Goal: Use online tool/utility: Utilize a website feature to perform a specific function

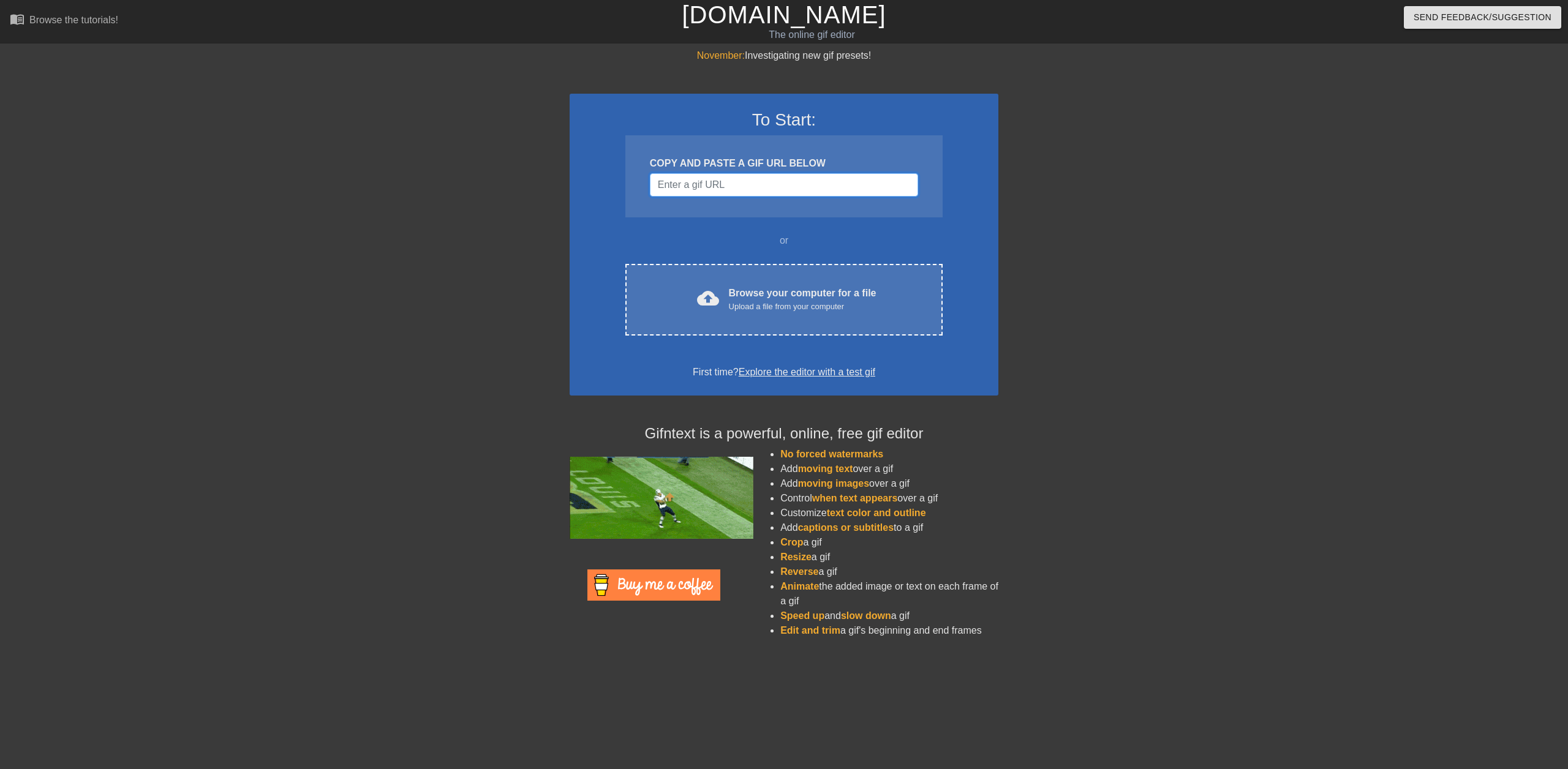
click at [763, 188] on input "Username" at bounding box center [784, 185] width 268 height 23
click at [943, 271] on div "To Start: COPY AND PASTE A GIF URL BELOW or cloud_upload Browse your computer f…" at bounding box center [784, 244] width 429 height 302
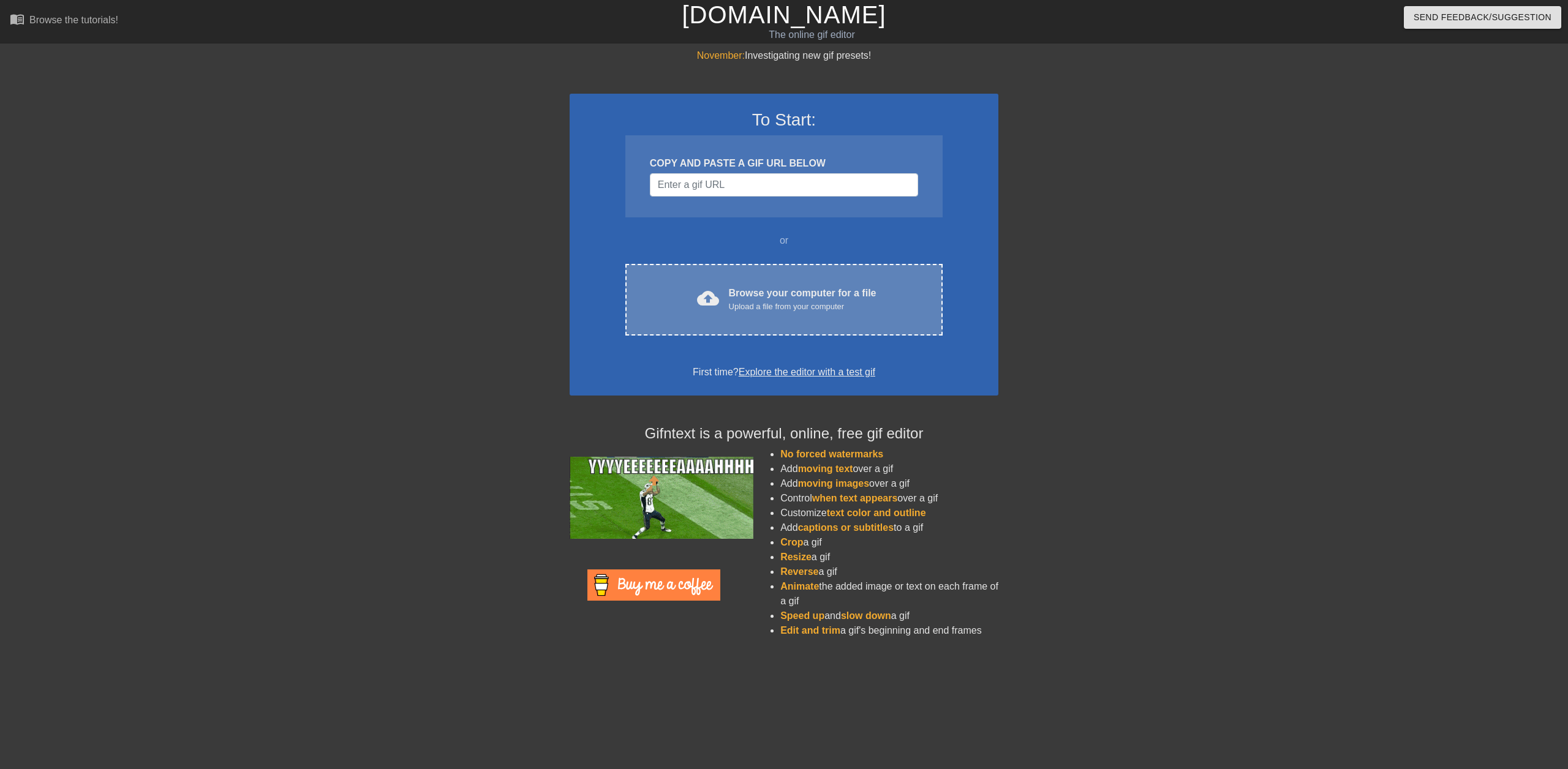
click at [809, 310] on div "Upload a file from your computer" at bounding box center [803, 307] width 147 height 12
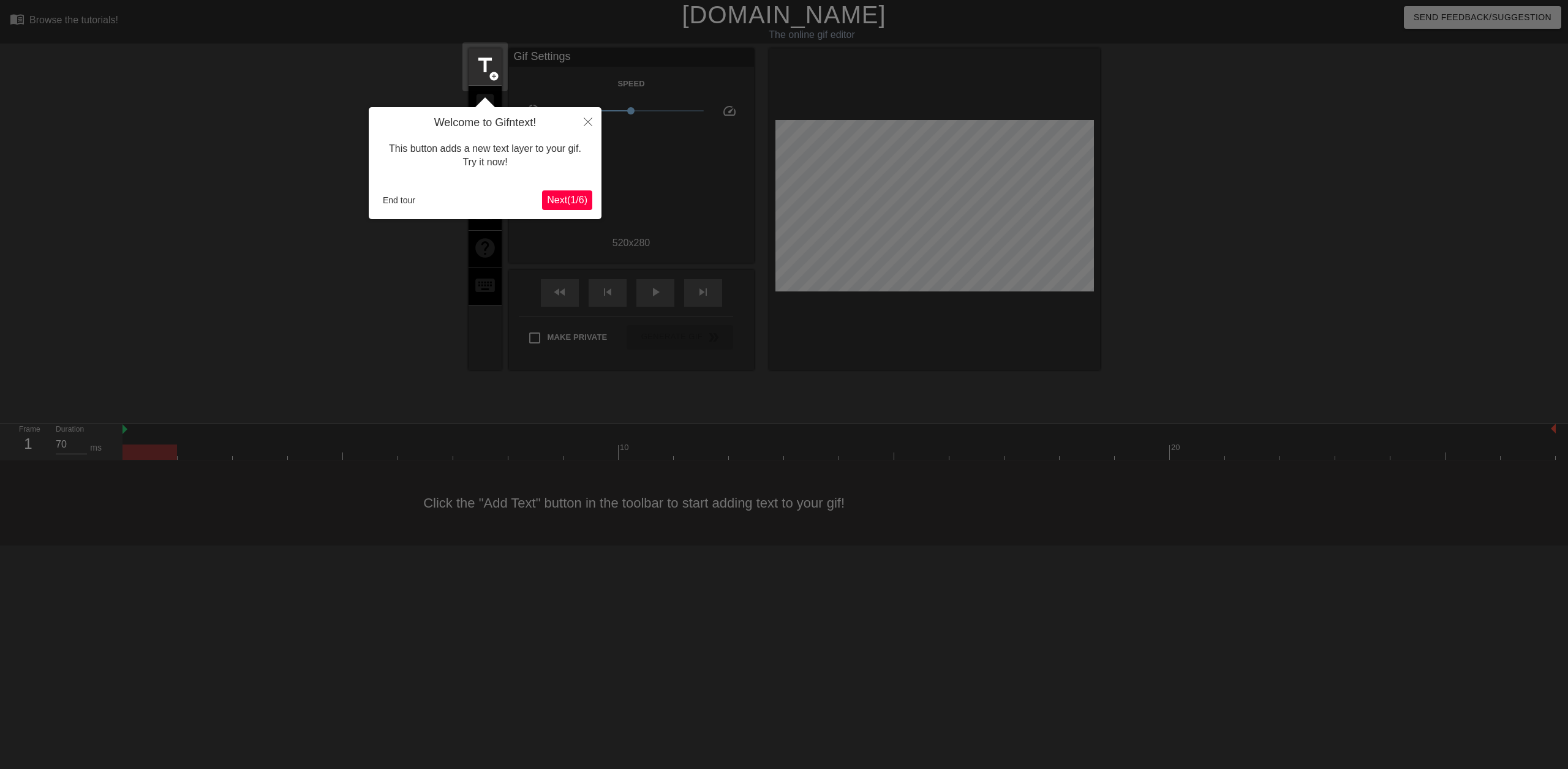
click at [565, 196] on span "Next ( 1 / 6 )" at bounding box center [567, 200] width 40 height 10
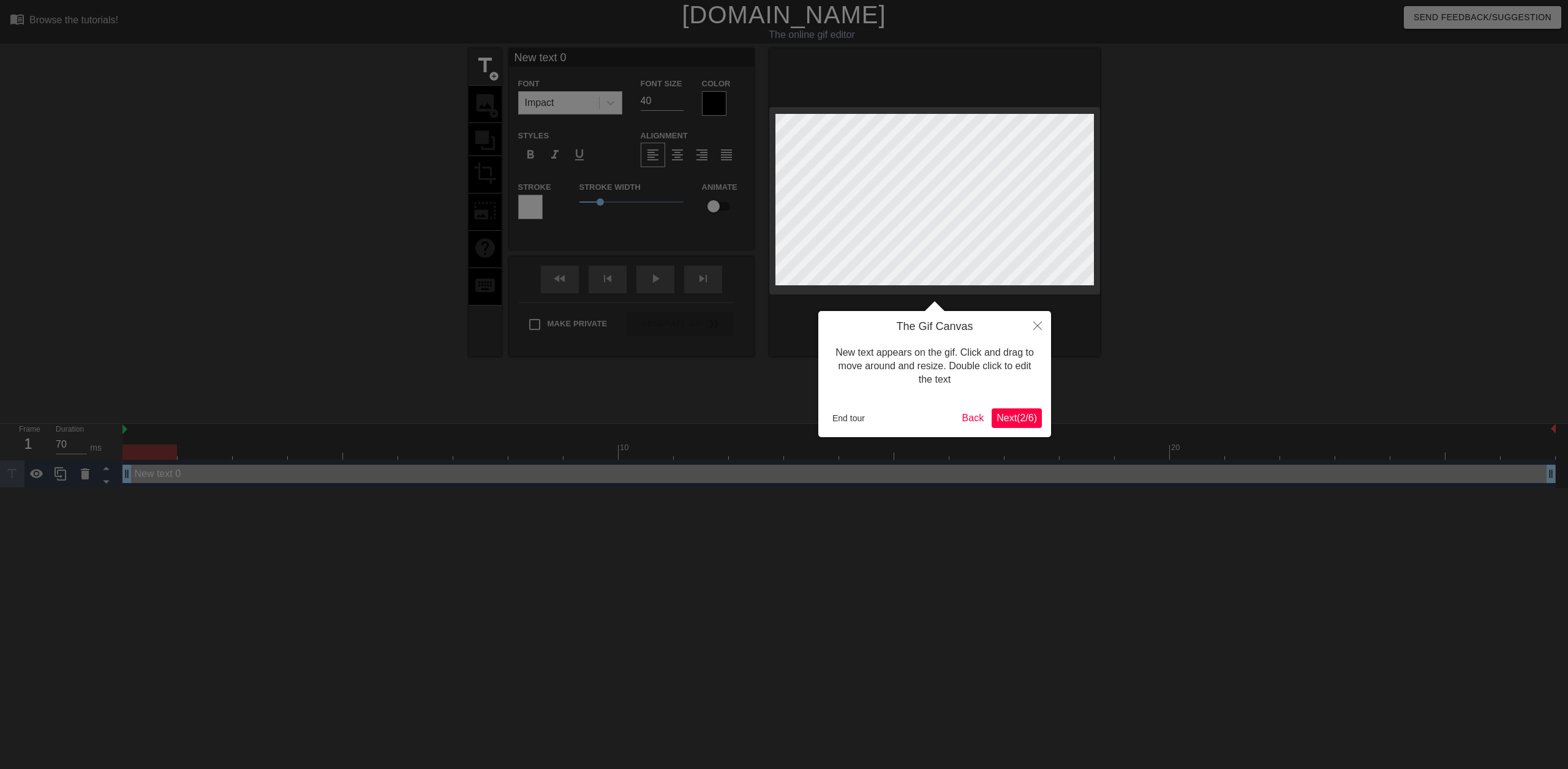
click at [1009, 418] on span "Next ( 2 / 6 )" at bounding box center [1016, 417] width 40 height 10
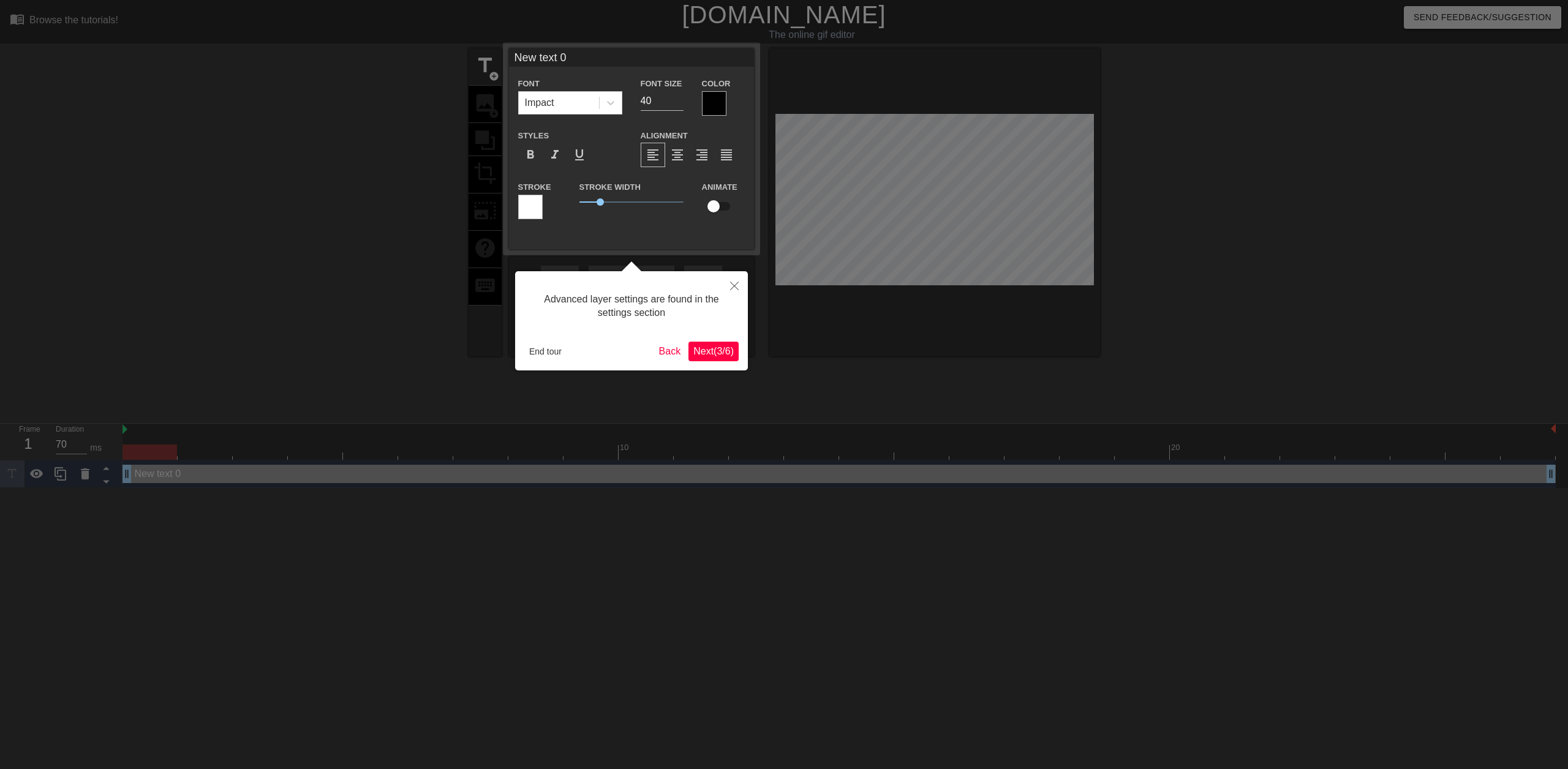
click at [702, 349] on span "Next ( 3 / 6 )" at bounding box center [713, 350] width 40 height 10
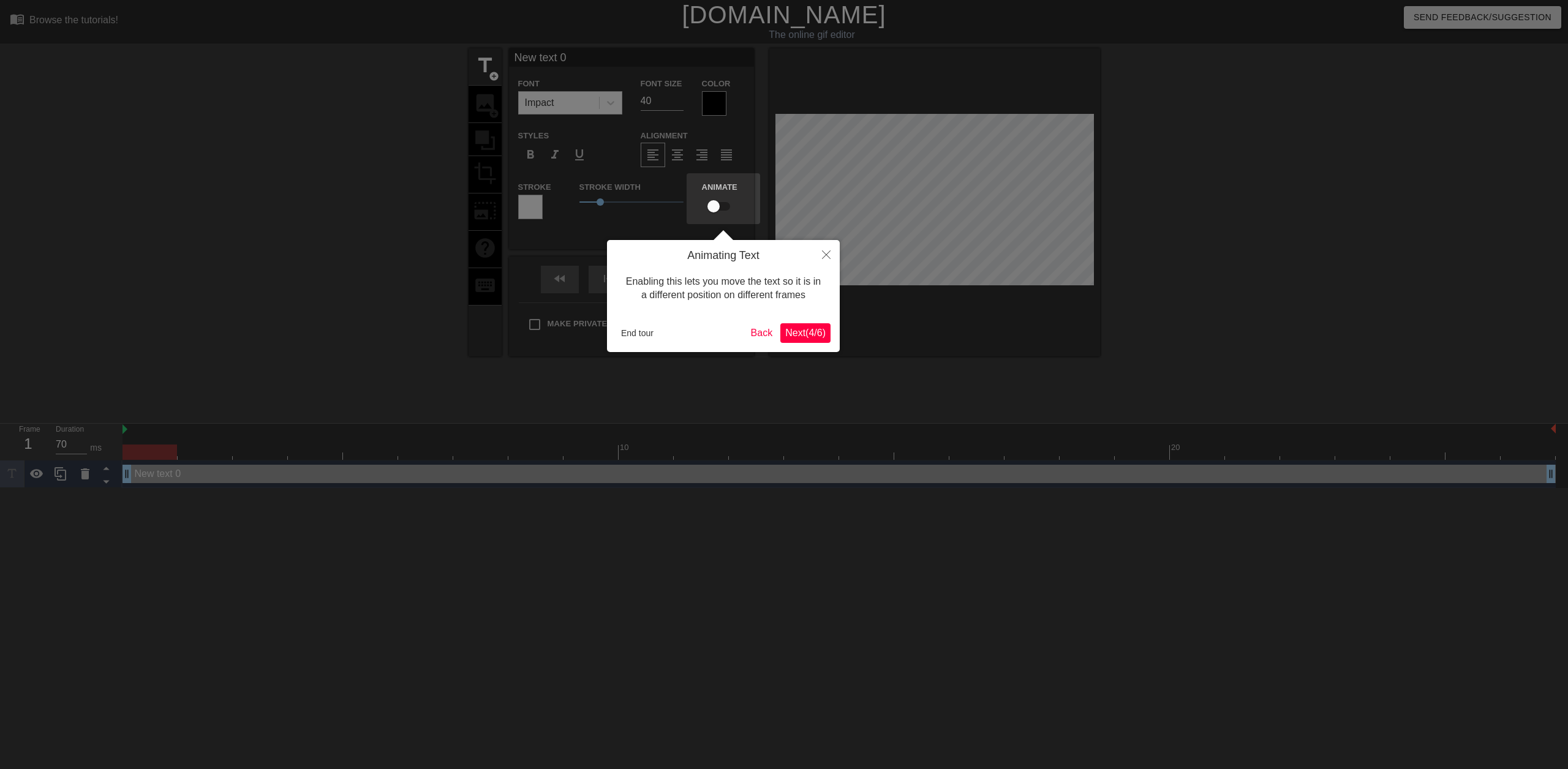
click at [825, 335] on span "Next ( 4 / 6 )" at bounding box center [805, 332] width 40 height 10
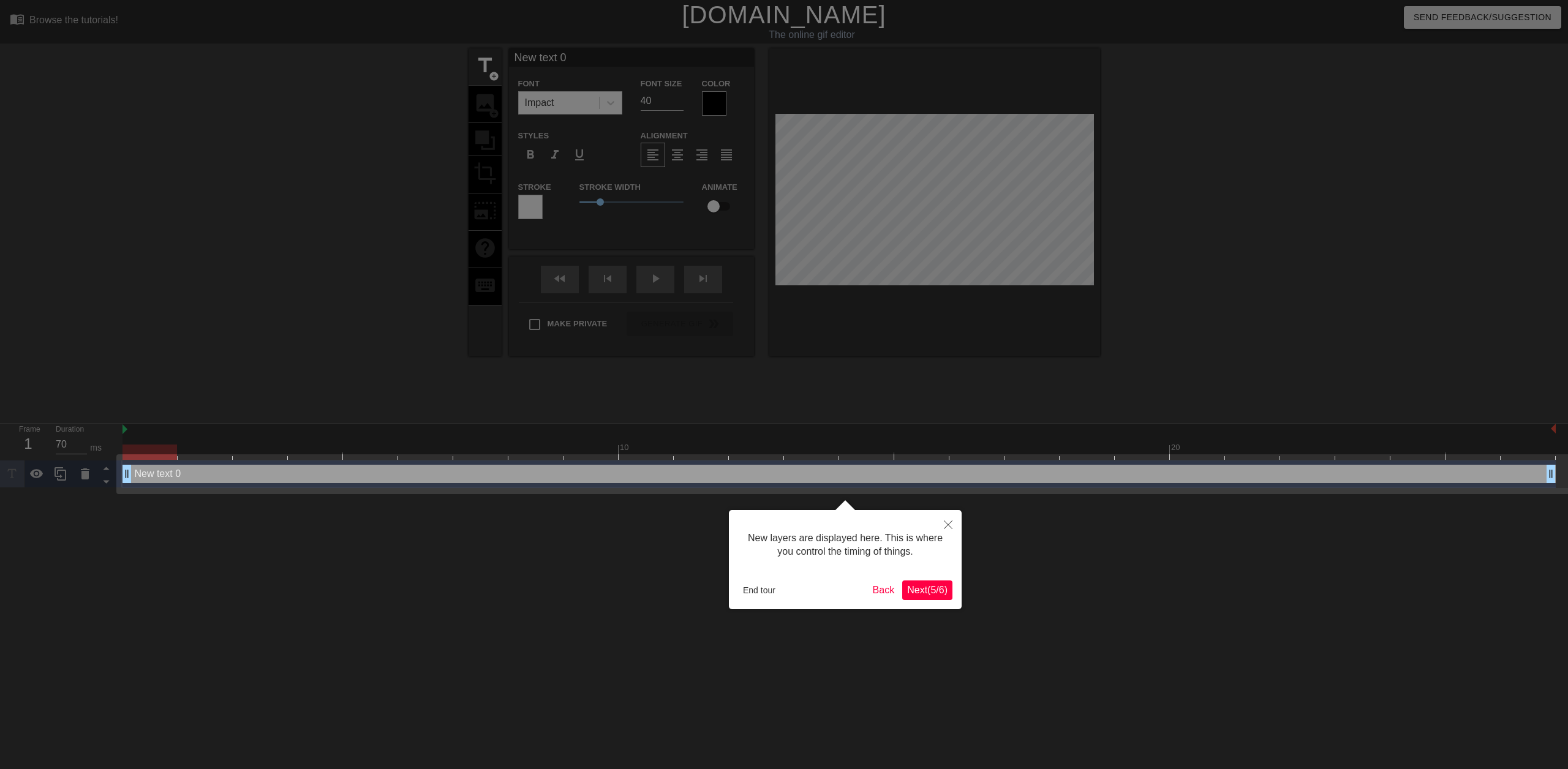
click at [931, 594] on span "Next ( 5 / 6 )" at bounding box center [927, 590] width 40 height 10
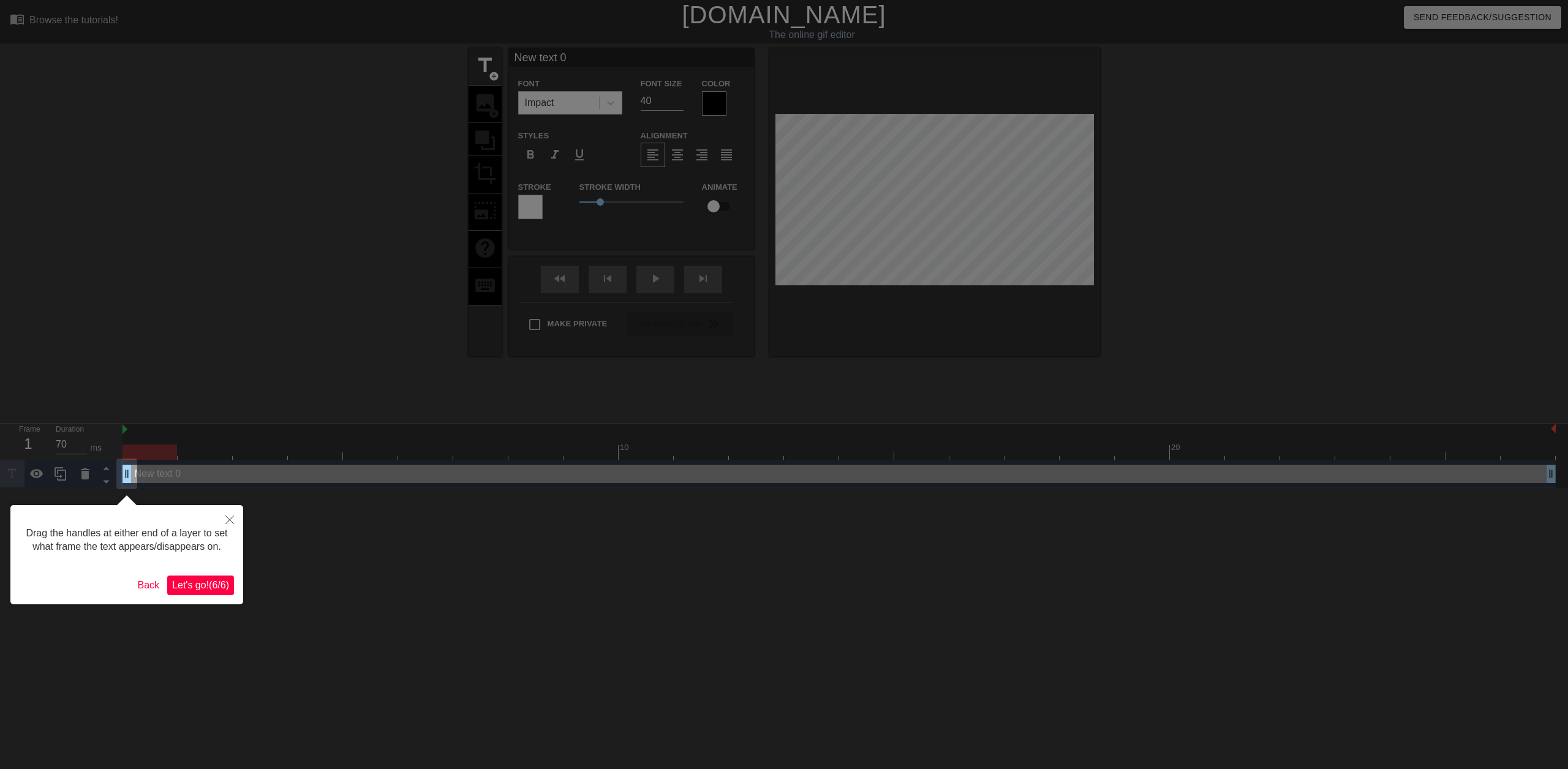
click at [225, 586] on span "Let's go! ( 6 / 6 )" at bounding box center [201, 584] width 57 height 10
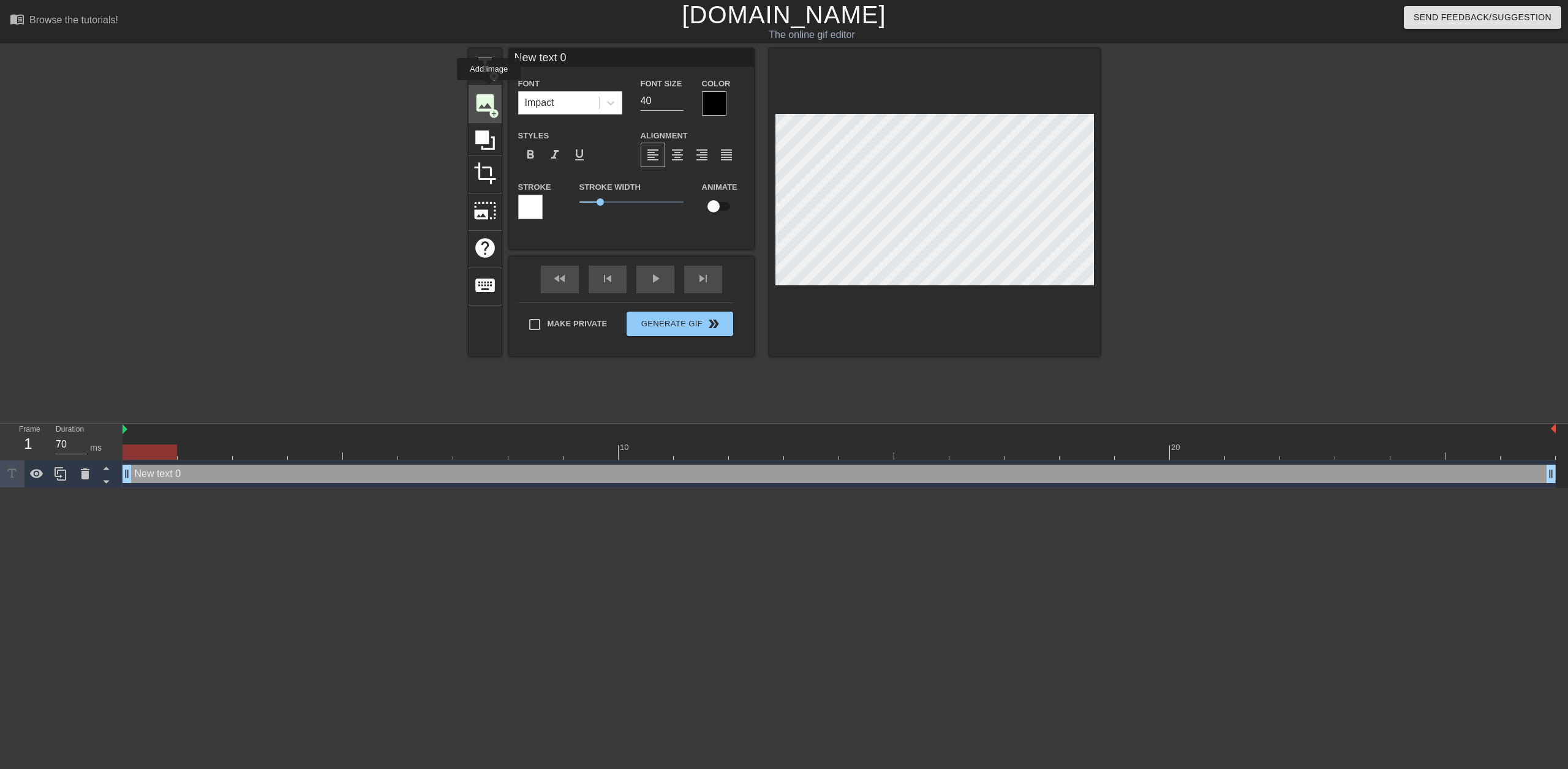
click at [488, 113] on span "image" at bounding box center [485, 103] width 23 height 23
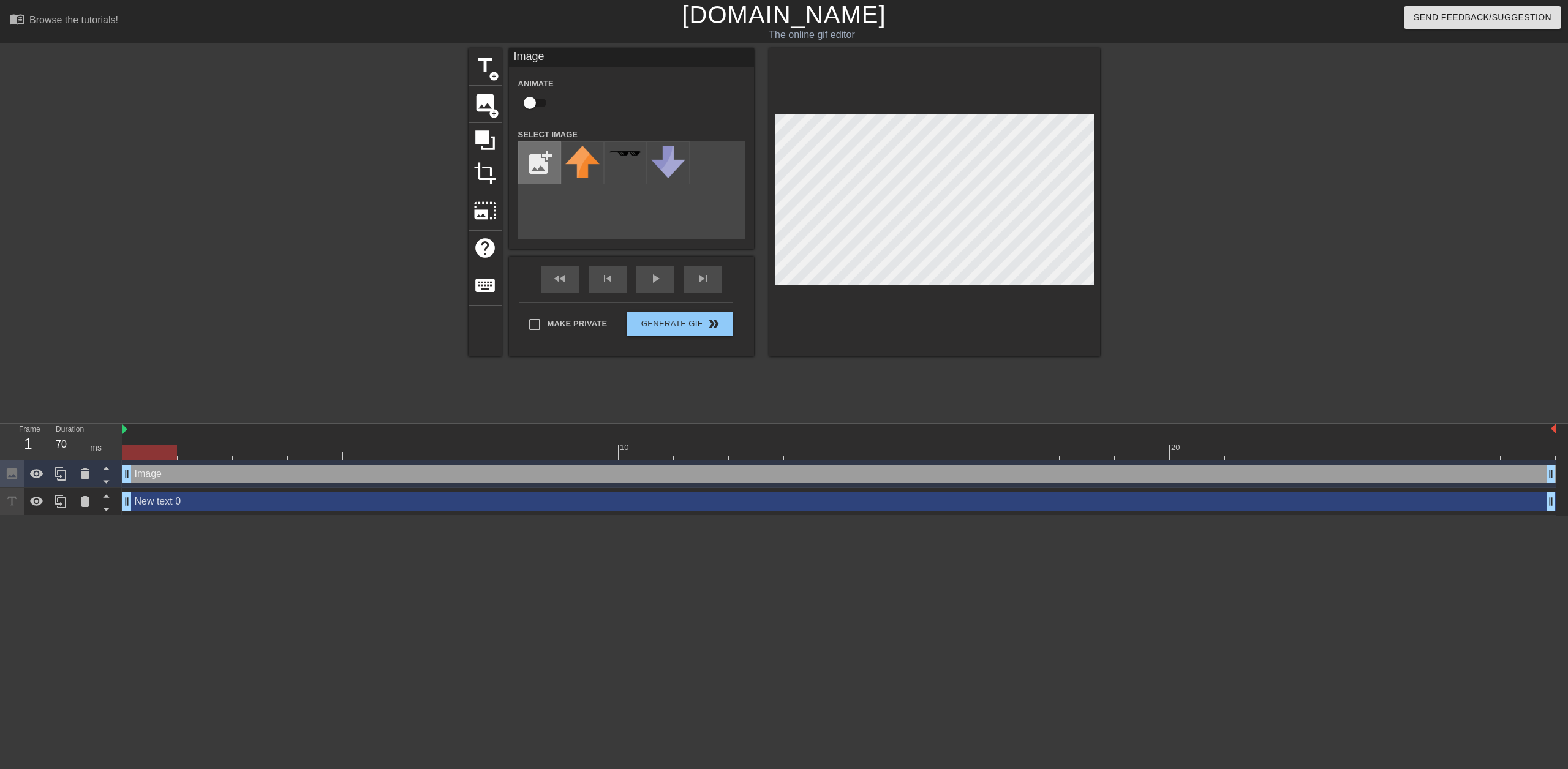
click at [544, 164] on input "file" at bounding box center [539, 162] width 42 height 42
click at [543, 171] on input "file" at bounding box center [539, 162] width 42 height 42
type input "C:\fakepath\Screenshot [DATE] 204259.png"
click at [591, 149] on div at bounding box center [582, 162] width 43 height 43
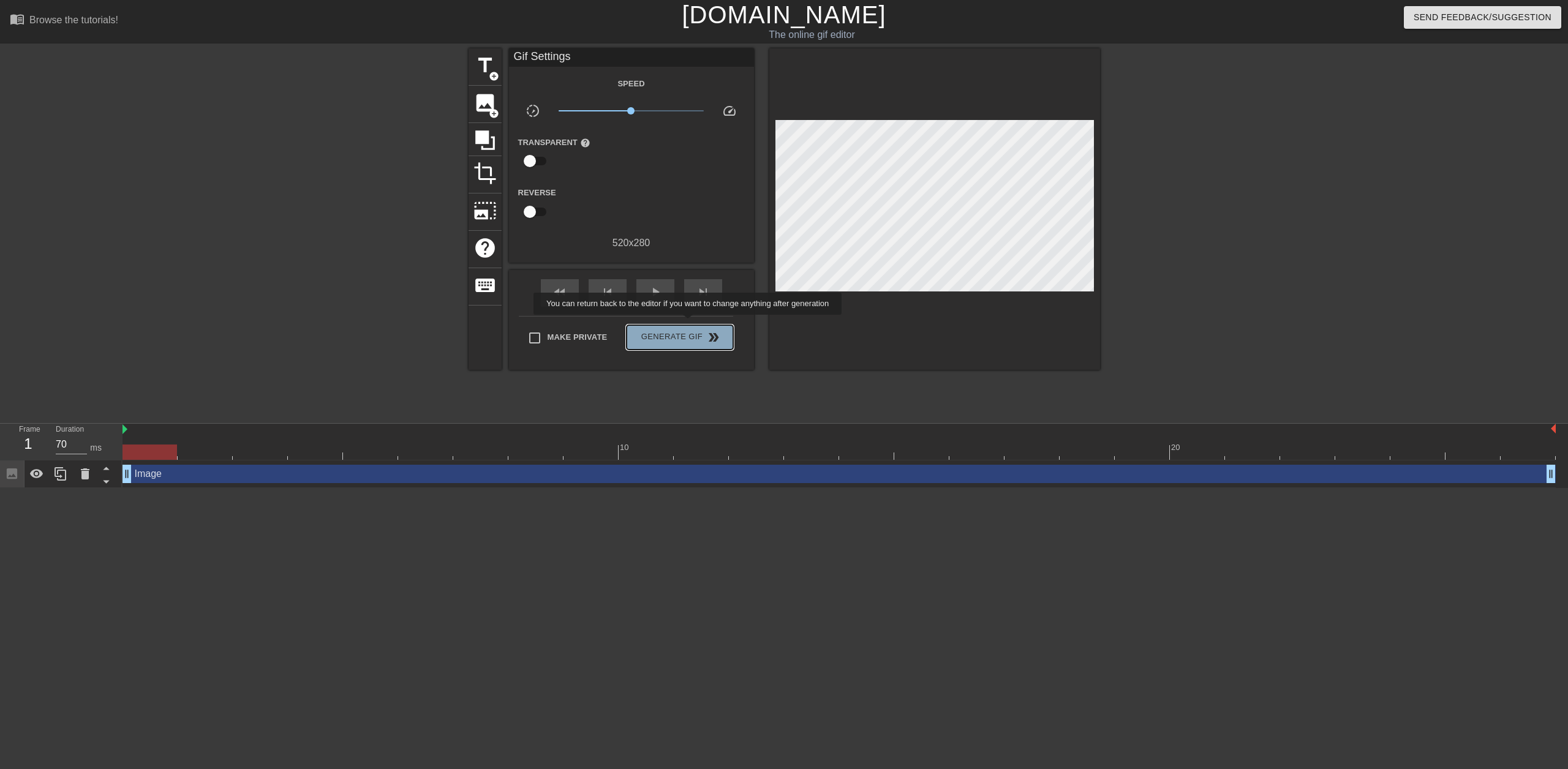
click at [689, 325] on button "Generate Gif double_arrow" at bounding box center [679, 337] width 106 height 25
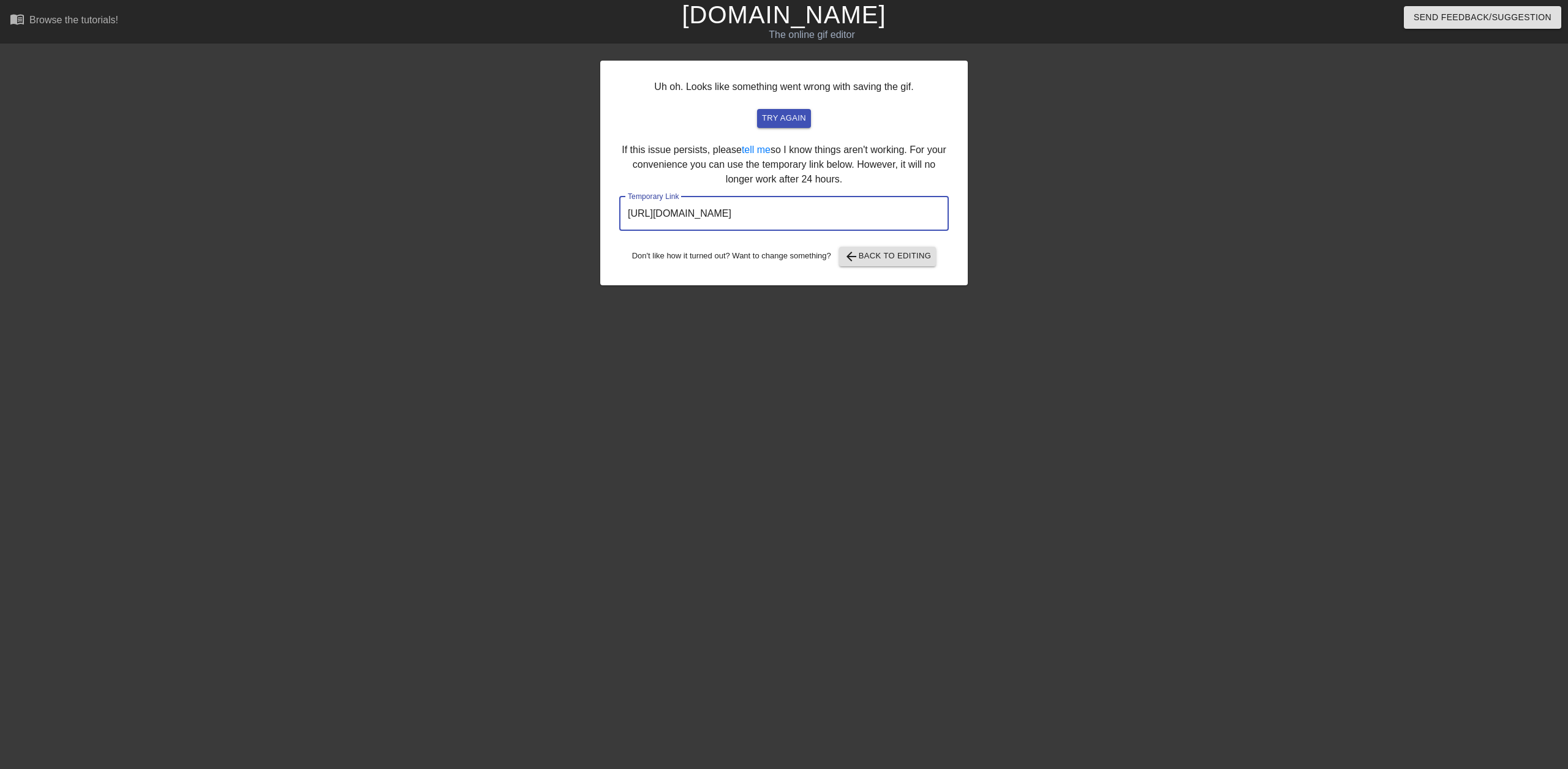
drag, startPoint x: 883, startPoint y: 217, endPoint x: 628, endPoint y: 202, distance: 255.4
click at [628, 202] on input "[URL][DOMAIN_NAME]" at bounding box center [784, 213] width 329 height 34
